Goal: Find specific page/section: Find specific page/section

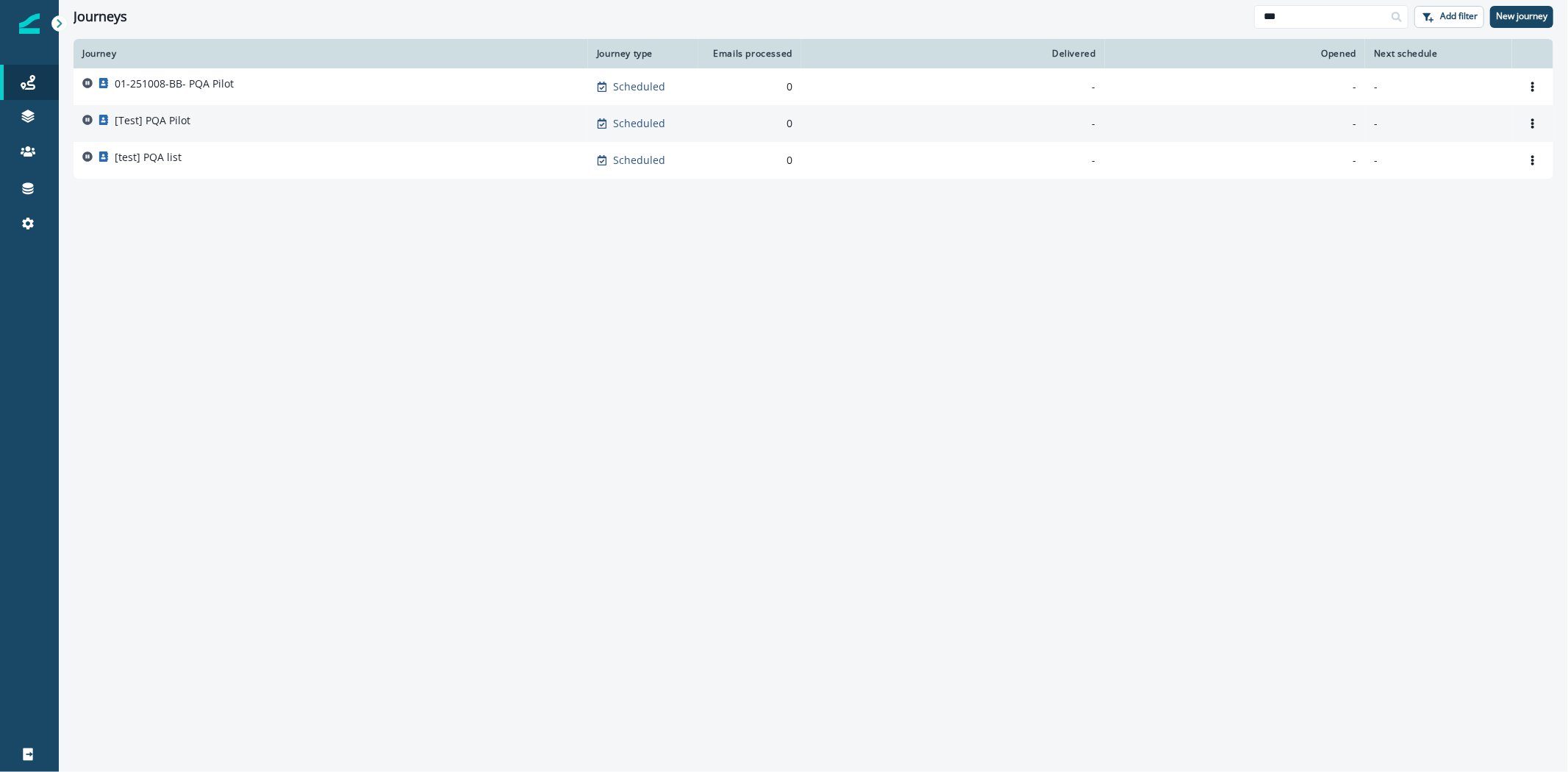
click at [191, 118] on div "[Test] PQA Pilot" at bounding box center [331, 123] width 497 height 21
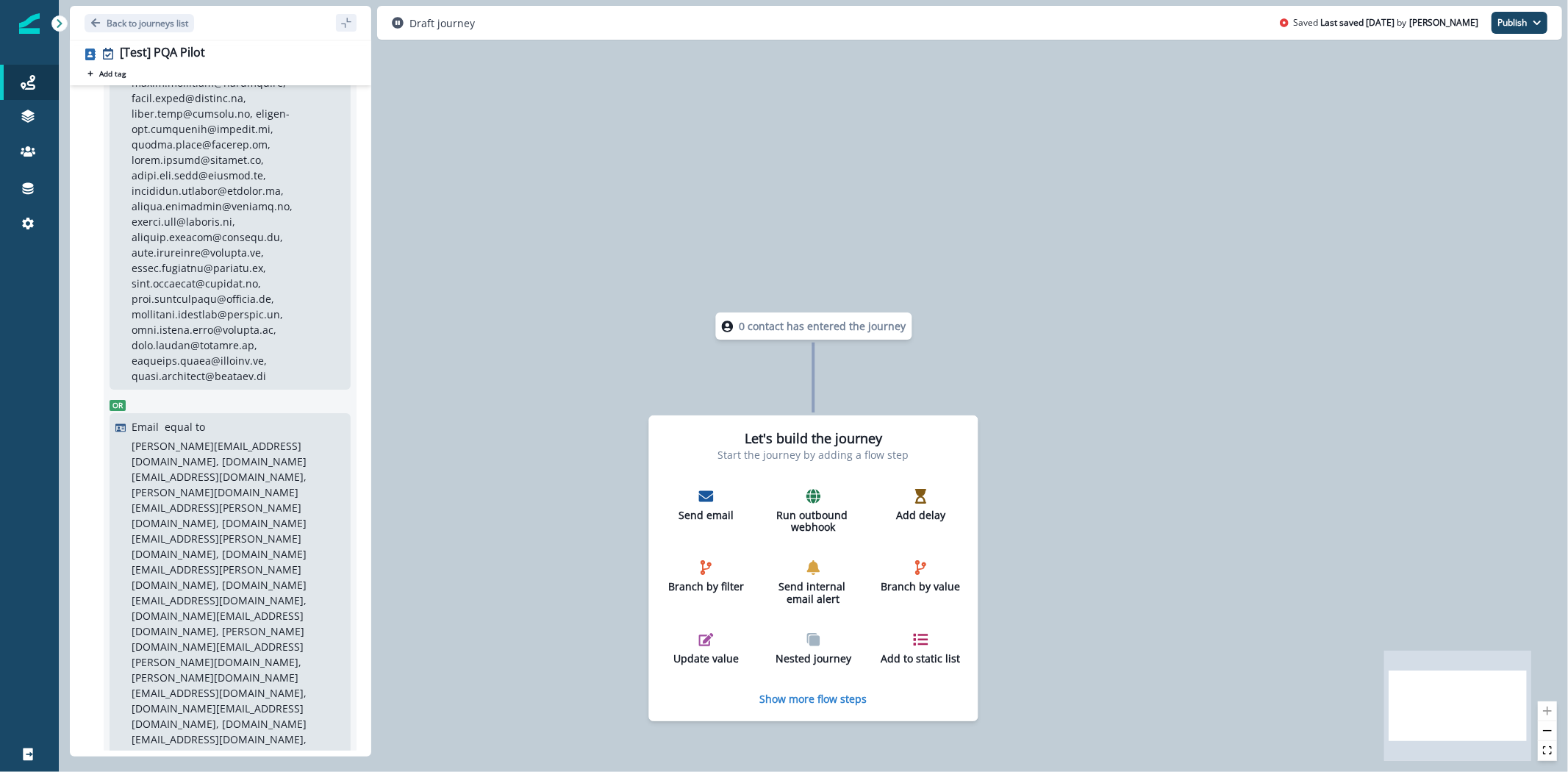
scroll to position [571, 0]
click at [149, 19] on p "Back to journeys list" at bounding box center [147, 23] width 82 height 12
